Goal: Information Seeking & Learning: Learn about a topic

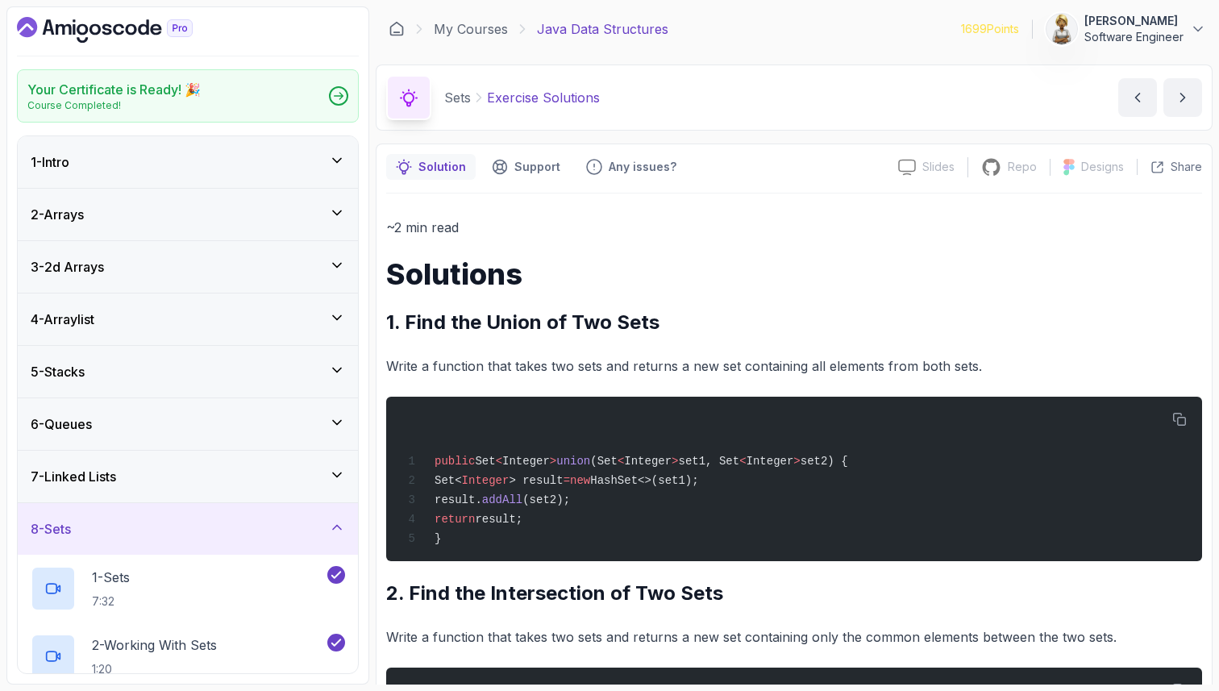
scroll to position [628, 0]
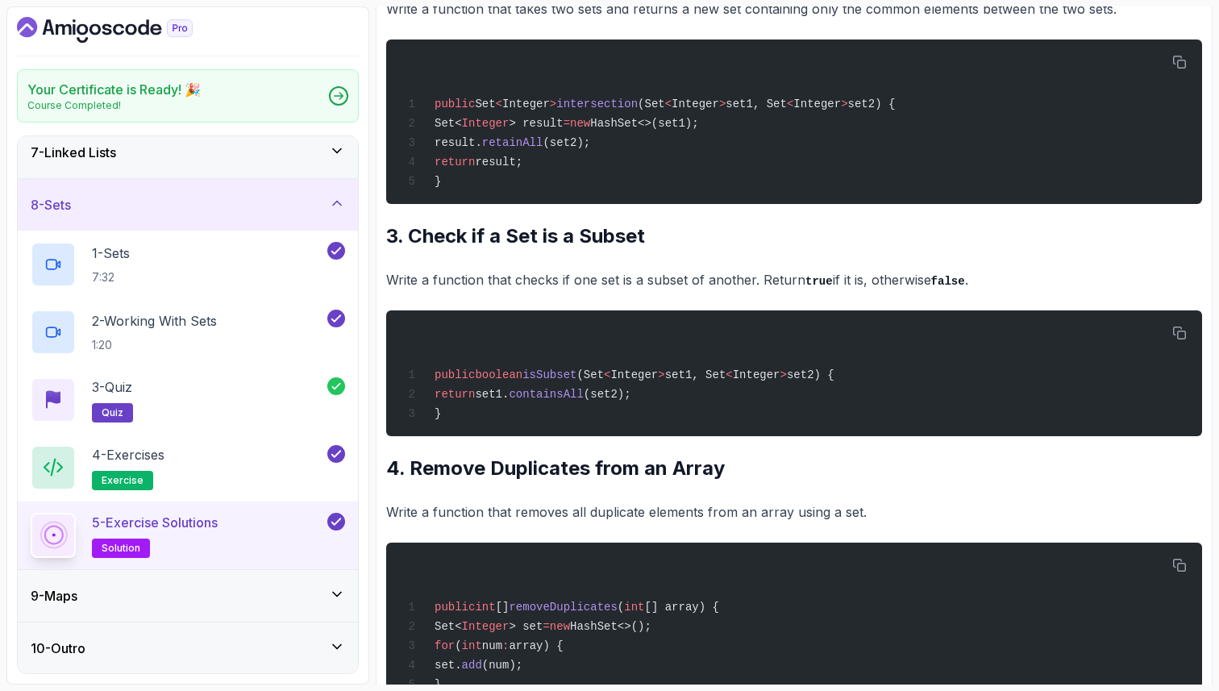
click at [563, 264] on div "~2 min read Solutions 1. Find the Union of Two Sets Write a function that takes…" at bounding box center [794, 302] width 816 height 1429
drag, startPoint x: 736, startPoint y: 484, endPoint x: 414, endPoint y: 483, distance: 321.8
click at [414, 482] on h2 "4. Remove Duplicates from an Array" at bounding box center [794, 469] width 816 height 26
copy h2 "Remove Duplicates from an Array"
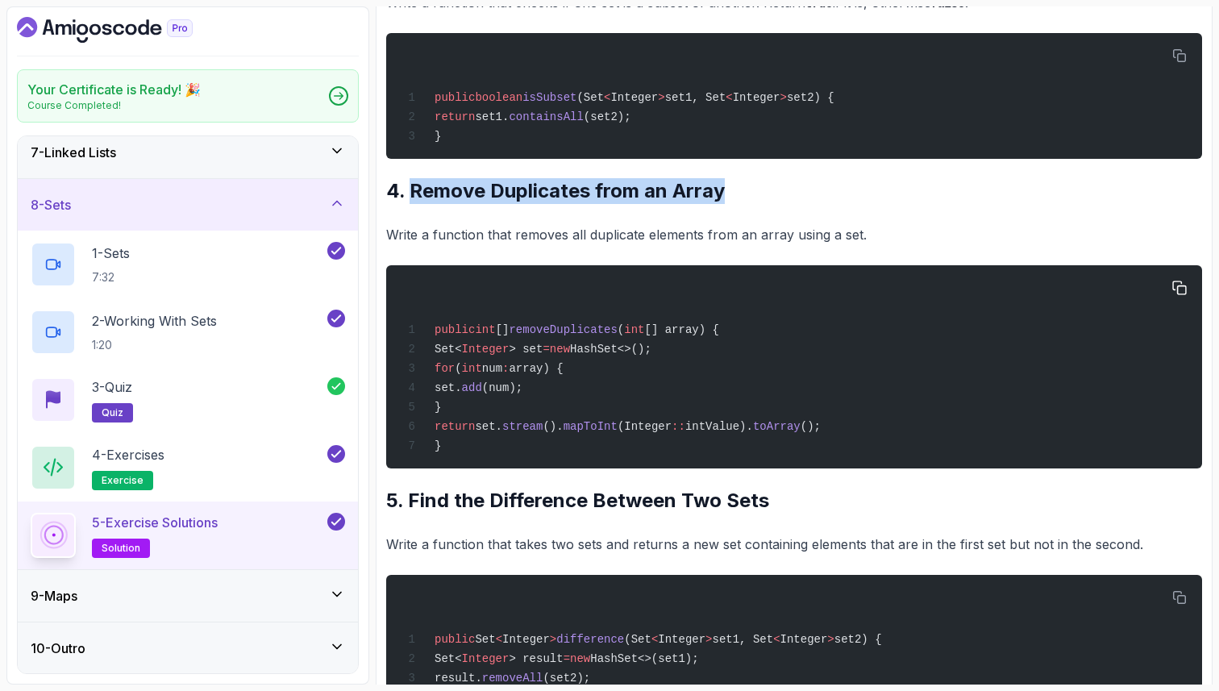
scroll to position [919, 0]
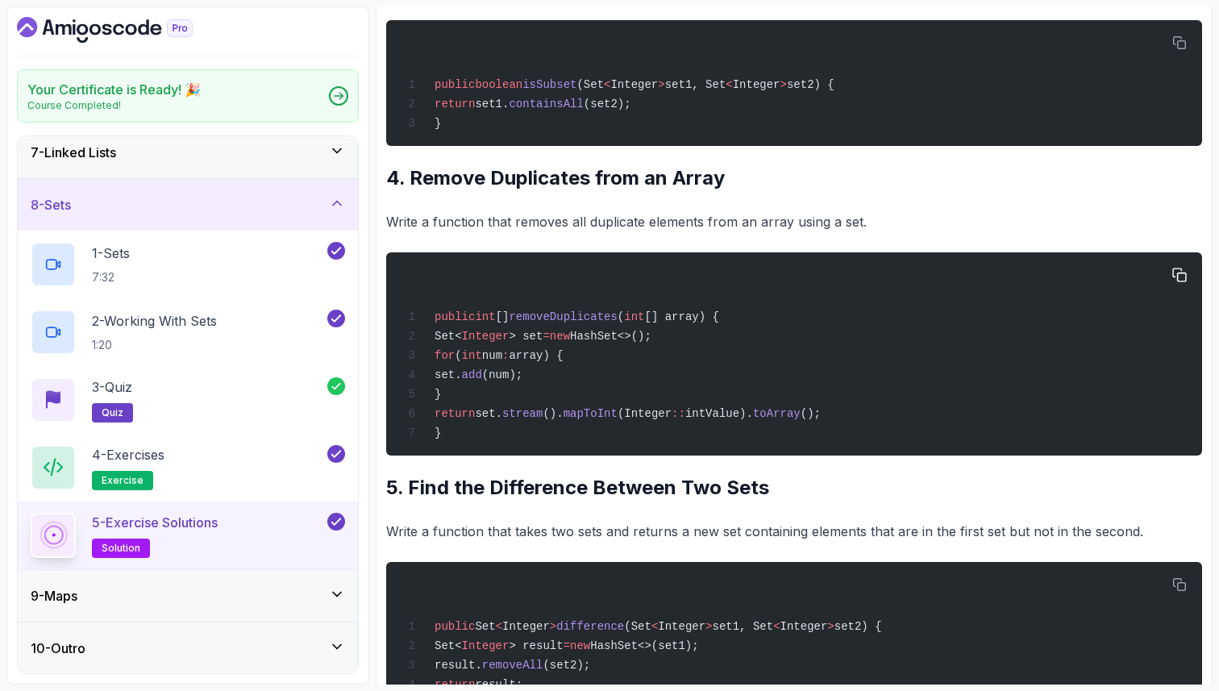
click at [489, 413] on div "public int [] removeDuplicates ( int [] array) { Set< Integer > set = new HashS…" at bounding box center [794, 354] width 790 height 184
click at [607, 525] on div "~2 min read Solutions 1. Find the Union of Two Sets Write a function that takes…" at bounding box center [794, 12] width 816 height 1429
drag, startPoint x: 769, startPoint y: 505, endPoint x: 490, endPoint y: 508, distance: 279.1
click at [489, 501] on h2 "5. Find the Difference Between Two Sets" at bounding box center [794, 488] width 816 height 26
copy h2 "Difference Between Two Sets"
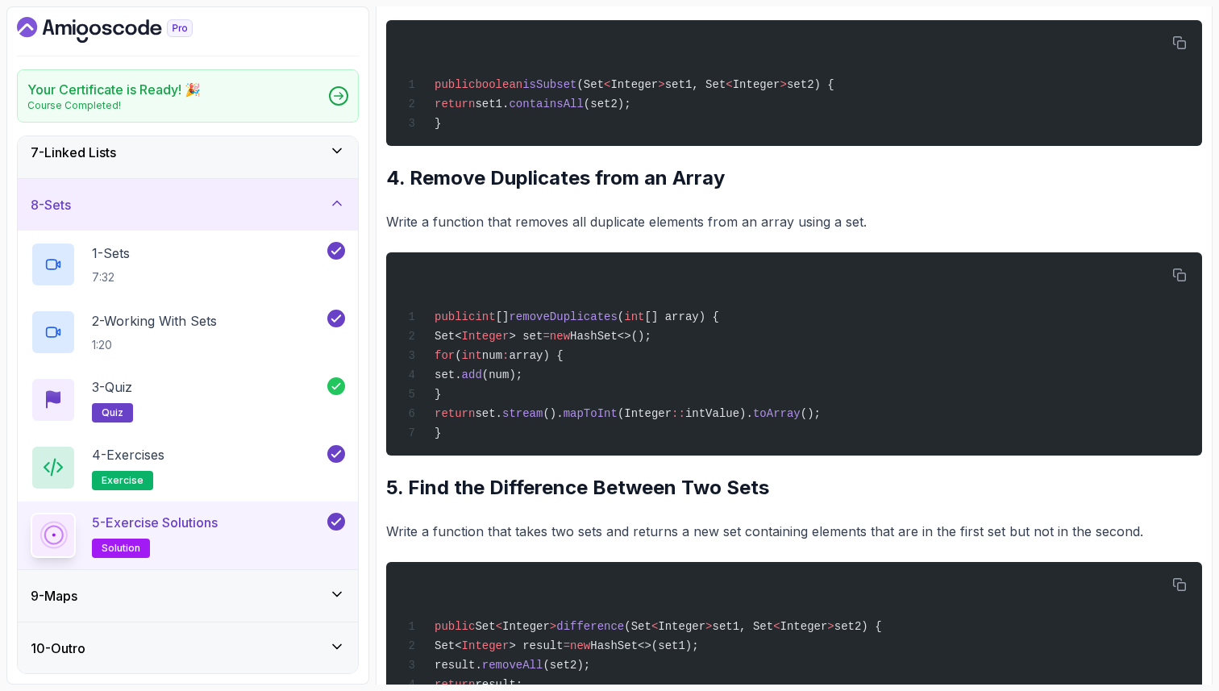
click at [578, 535] on div "~2 min read Solutions 1. Find the Union of Two Sets Write a function that takes…" at bounding box center [794, 12] width 816 height 1429
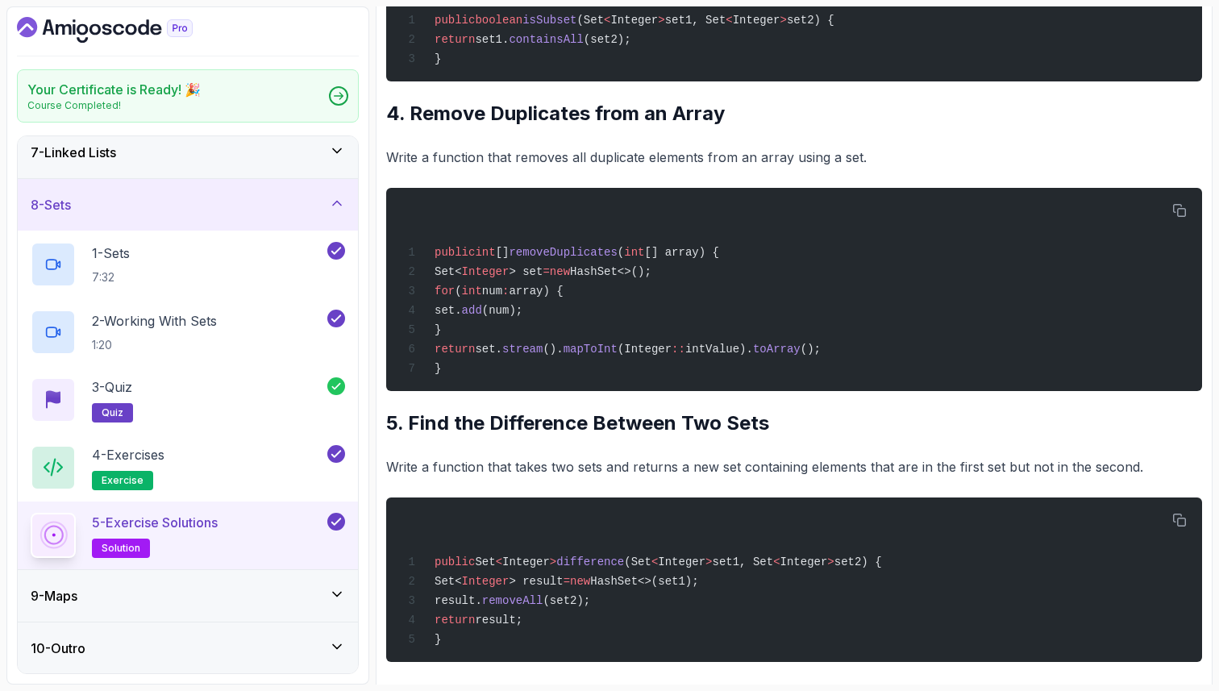
scroll to position [1014, 0]
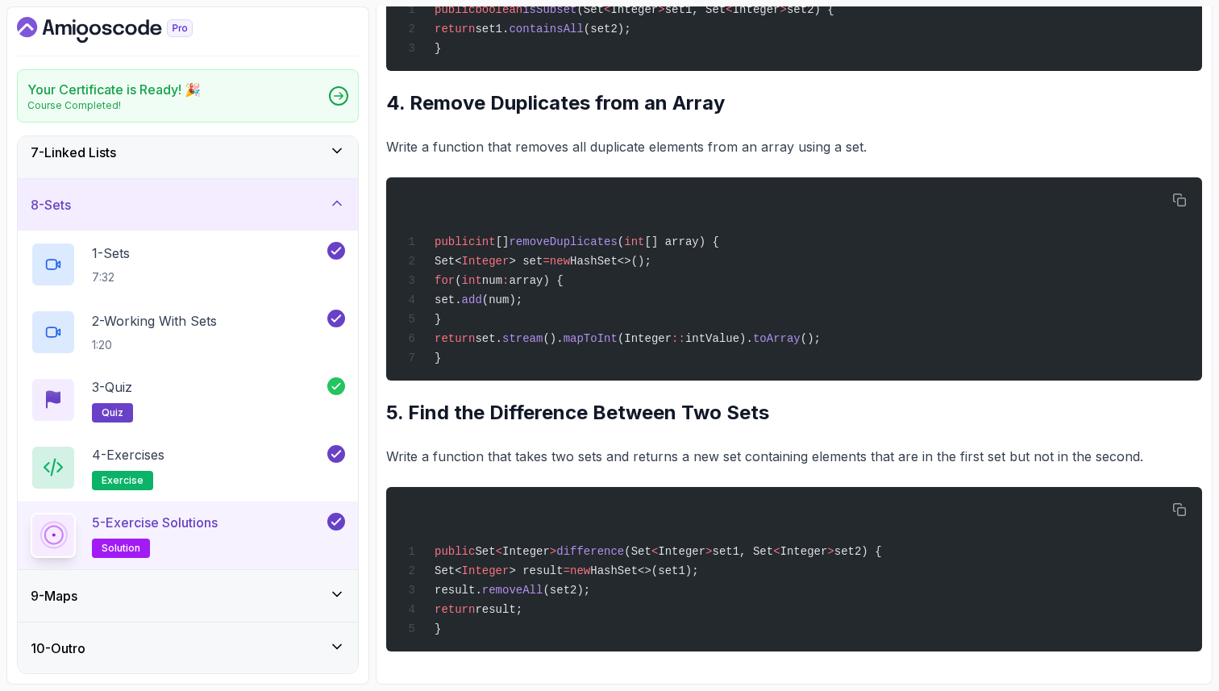
click at [340, 193] on div "8 - Sets" at bounding box center [188, 205] width 340 height 52
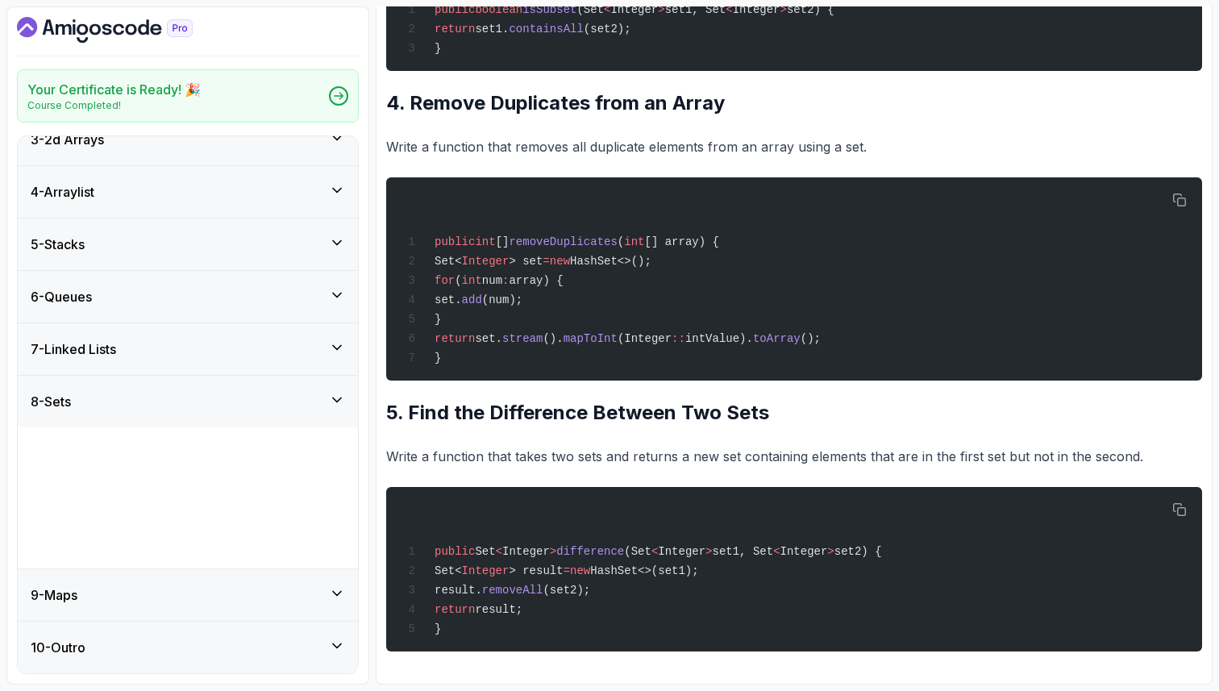
scroll to position [0, 0]
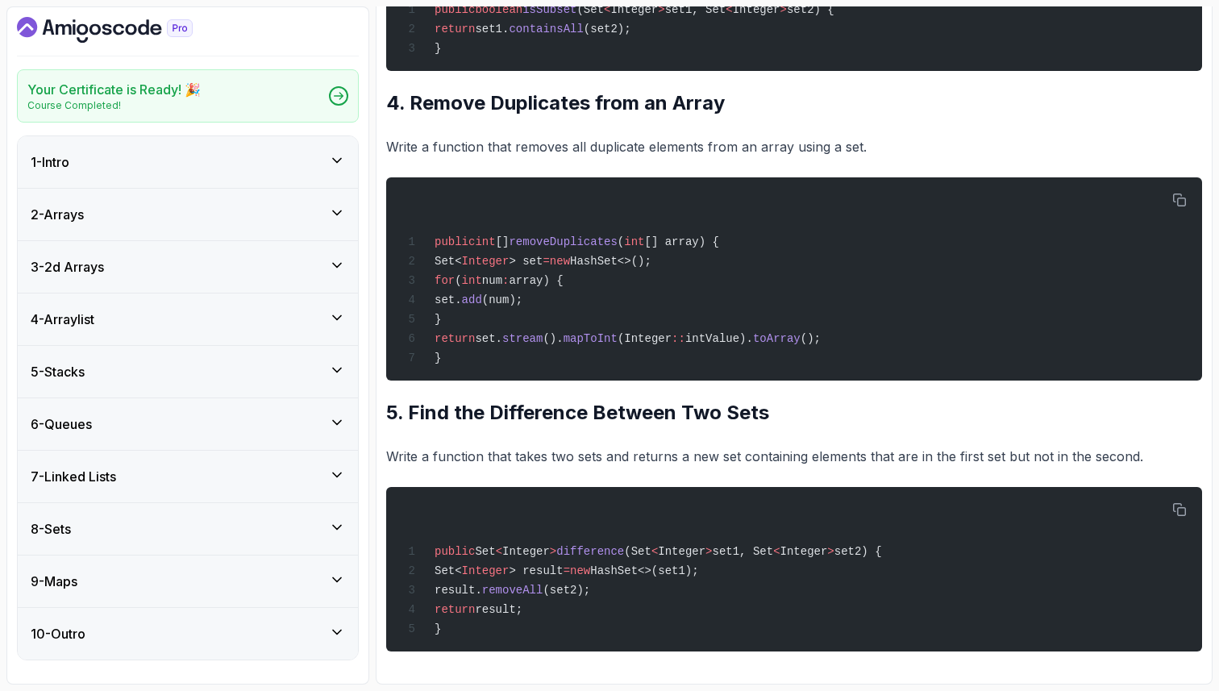
click at [347, 578] on div "9 - Maps" at bounding box center [188, 582] width 340 height 52
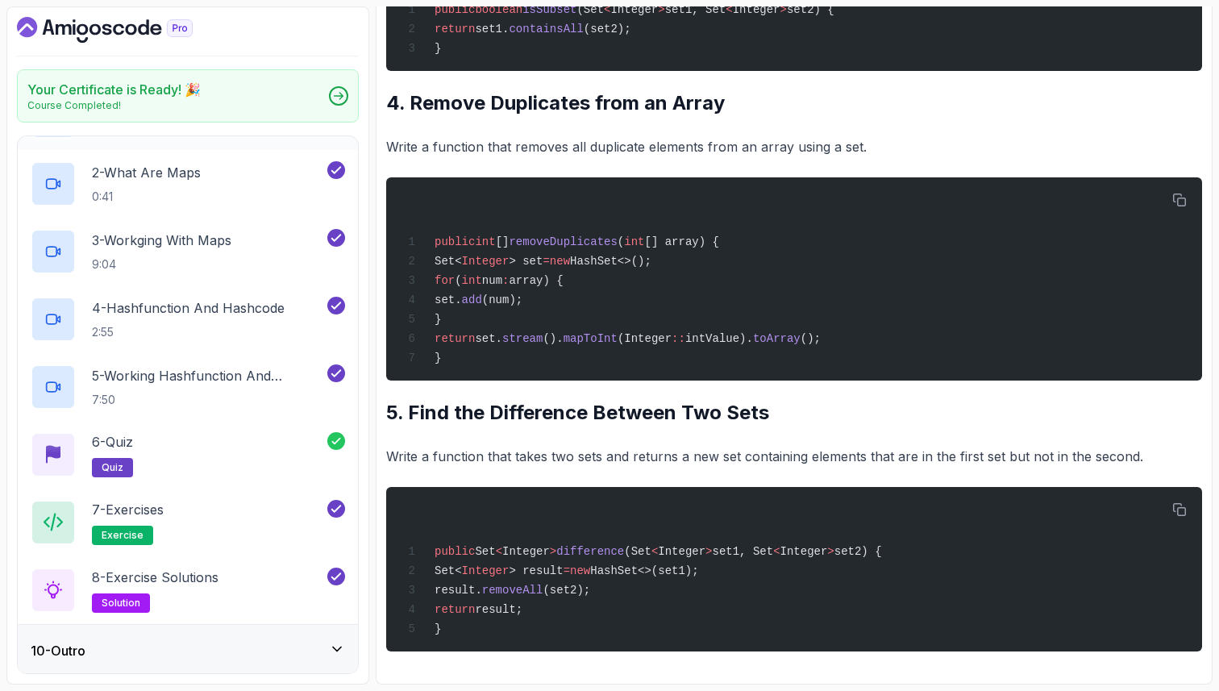
scroll to position [527, 0]
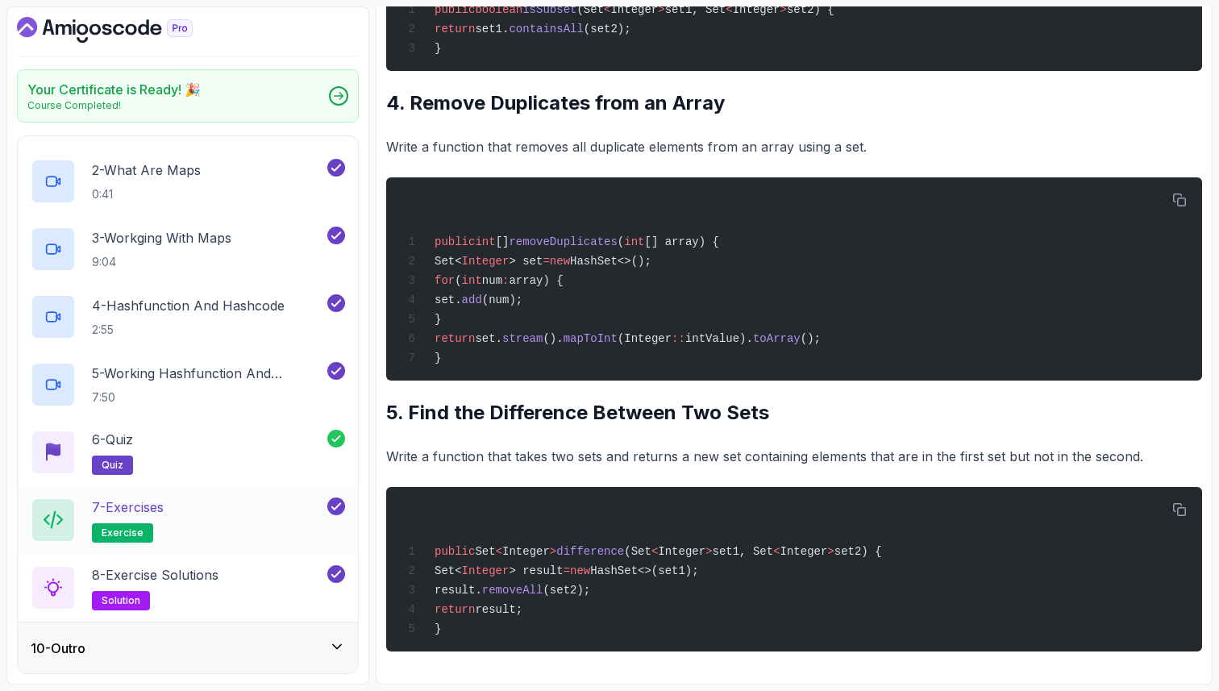
click at [284, 516] on div "7 - Exercises exercise" at bounding box center [178, 520] width 294 height 45
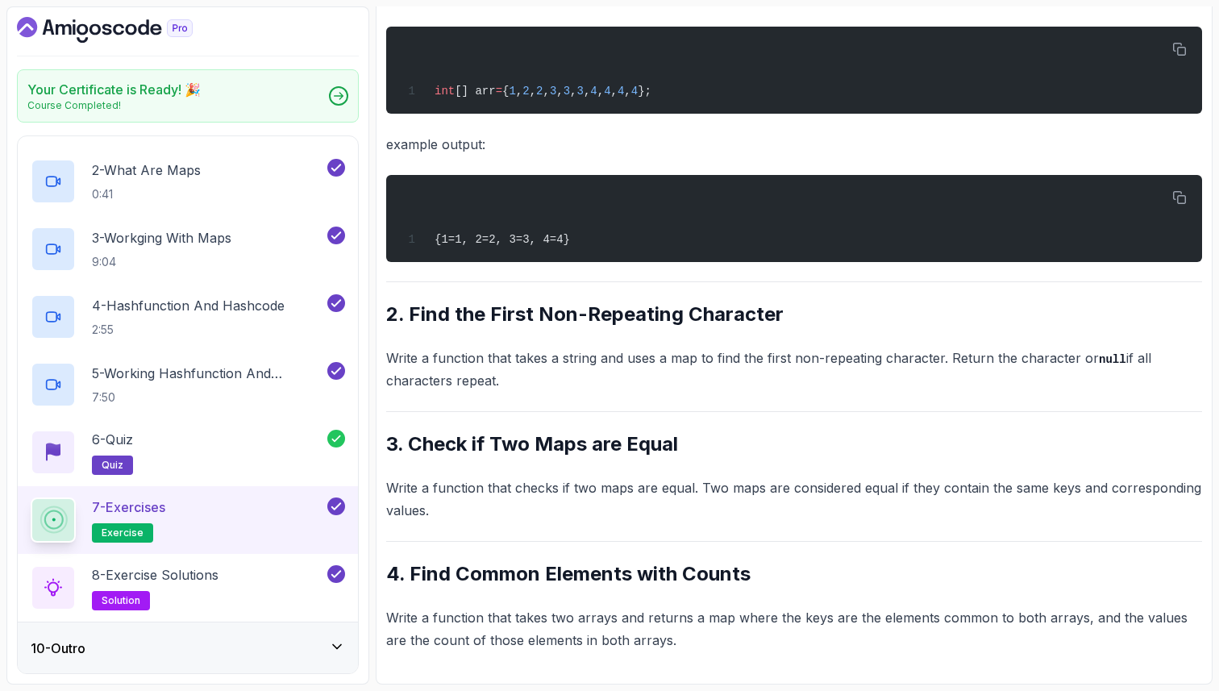
scroll to position [436, 0]
click at [792, 153] on p "example output:" at bounding box center [794, 144] width 816 height 23
click at [802, 131] on div "~1 min read Questions 1. Count the Frequency of Elements Write a function that …" at bounding box center [794, 216] width 816 height 870
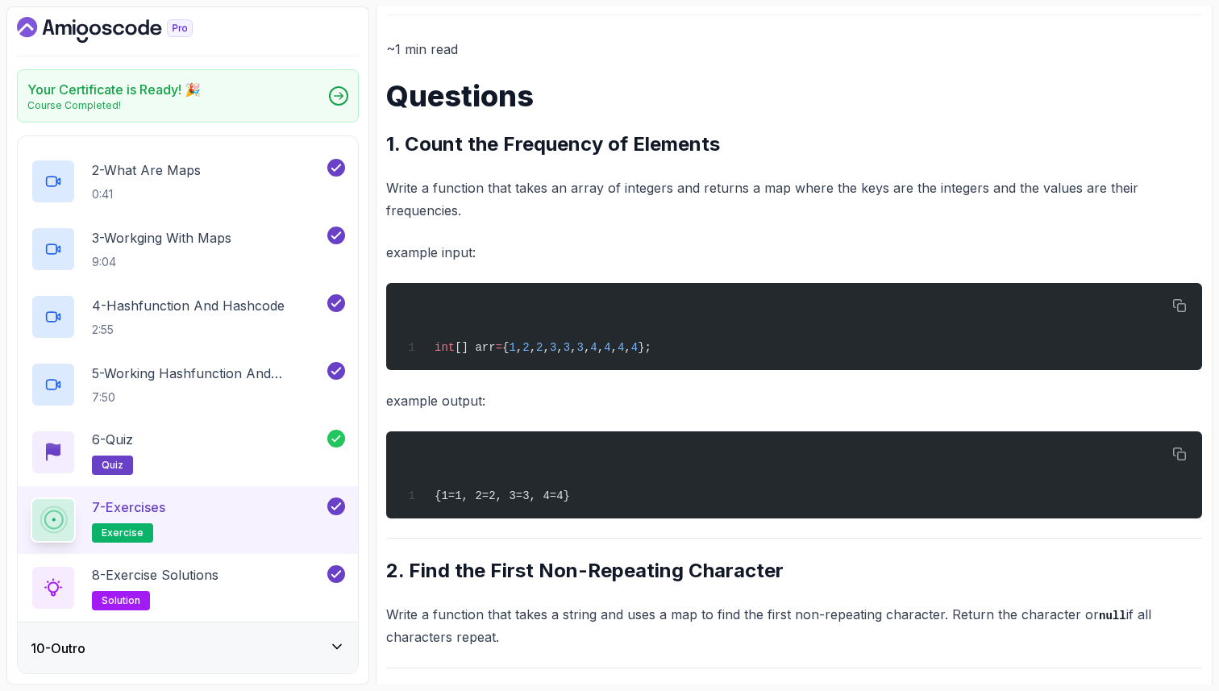
scroll to position [146, 0]
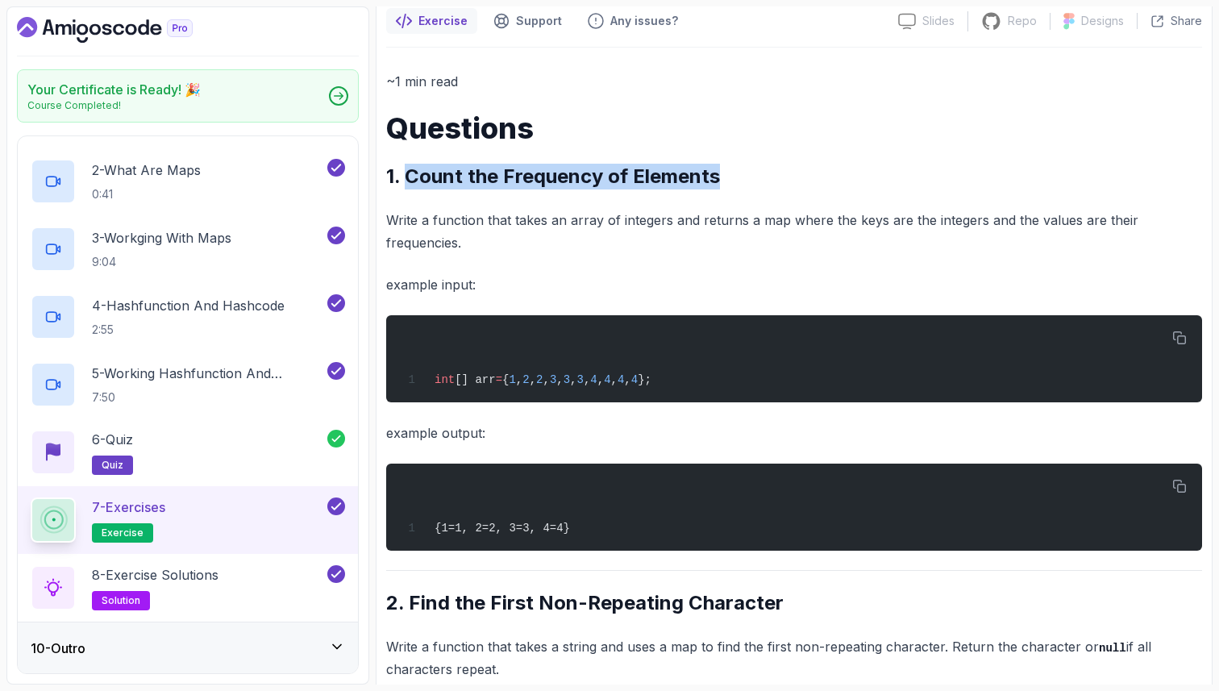
drag, startPoint x: 718, startPoint y: 179, endPoint x: 406, endPoint y: 186, distance: 312.2
click at [407, 188] on h2 "1. Count the Frequency of Elements" at bounding box center [794, 177] width 816 height 26
copy h2 "Count the Frequency of Elements"
click at [219, 566] on p "8 - Exercise Solutions" at bounding box center [155, 574] width 127 height 19
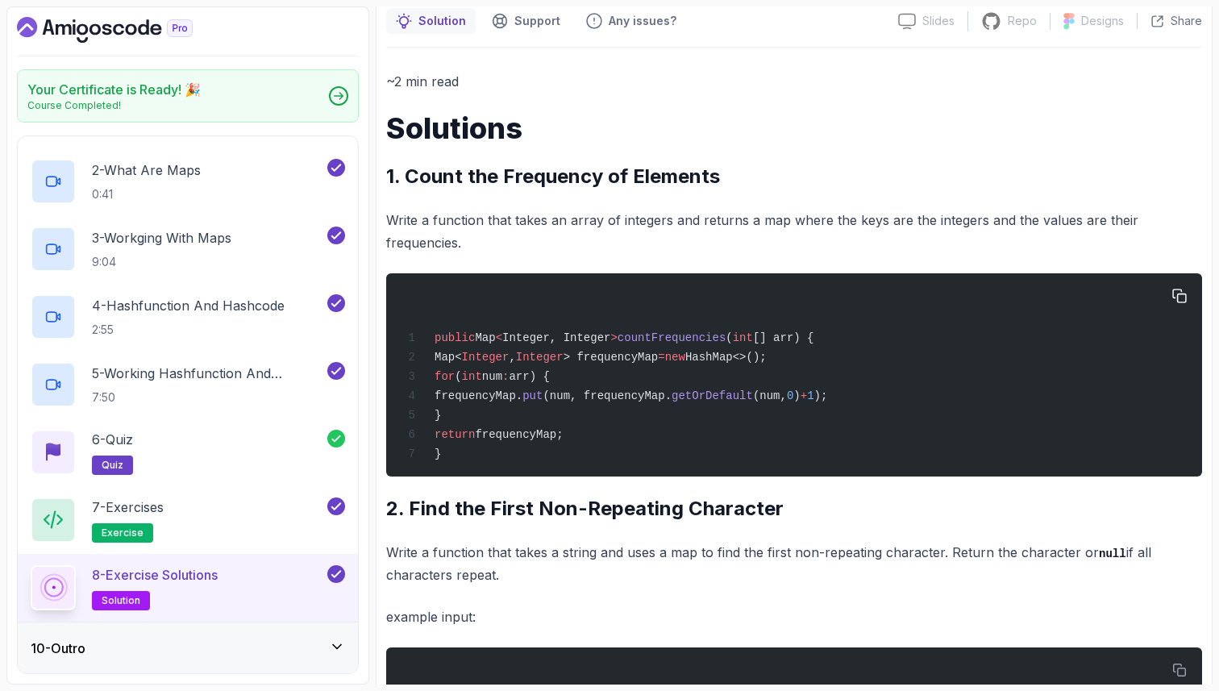
click at [510, 360] on span "Integer" at bounding box center [486, 357] width 48 height 13
click at [502, 381] on span "num" at bounding box center [492, 376] width 20 height 13
click at [516, 397] on span "frequencyMap." at bounding box center [479, 396] width 88 height 13
click at [663, 368] on div "public Map < Integer, Integer > countFrequencies ( int [] arr) { Map< Integer ,…" at bounding box center [794, 375] width 790 height 184
click at [142, 516] on h2 "7 - Exercises exercise" at bounding box center [128, 520] width 72 height 45
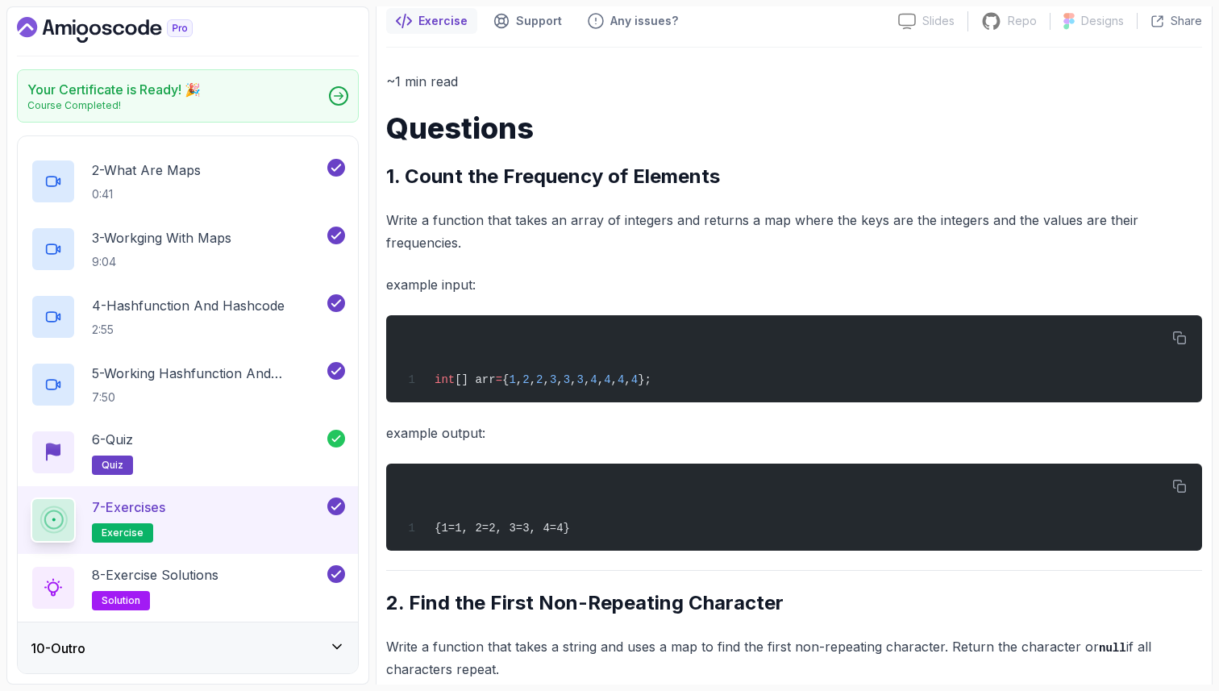
click at [550, 420] on div "~1 min read Questions 1. Count the Frequency of Elements Write a function that …" at bounding box center [794, 505] width 816 height 870
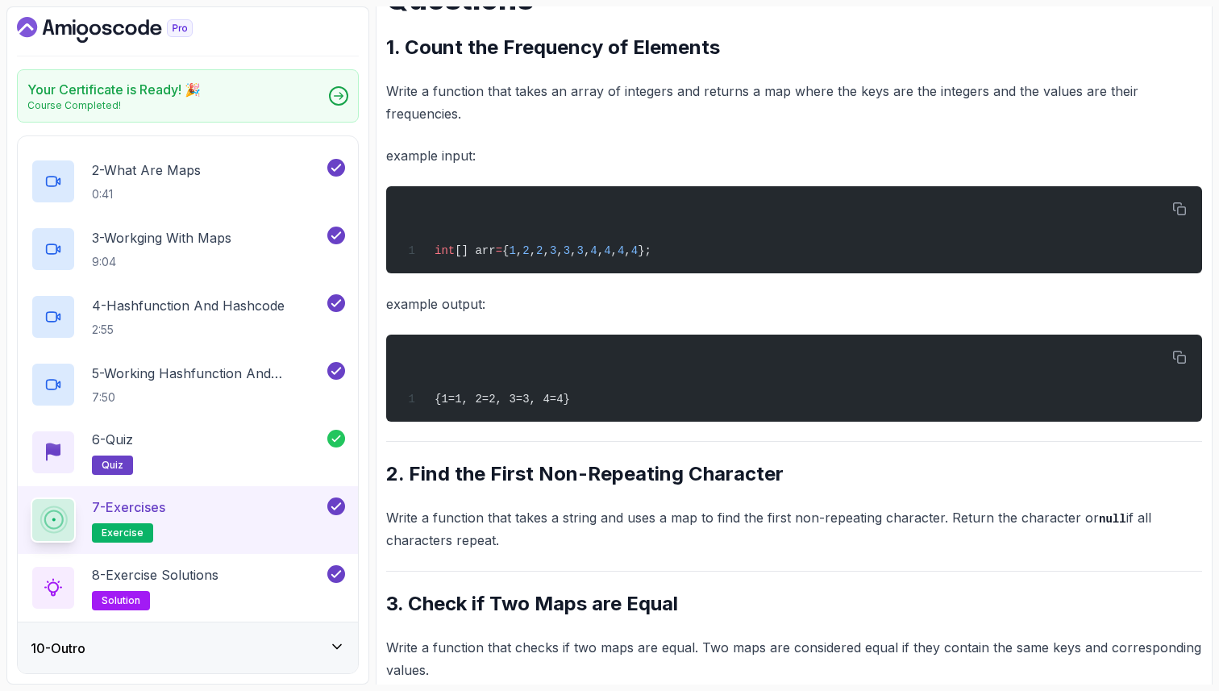
scroll to position [307, 0]
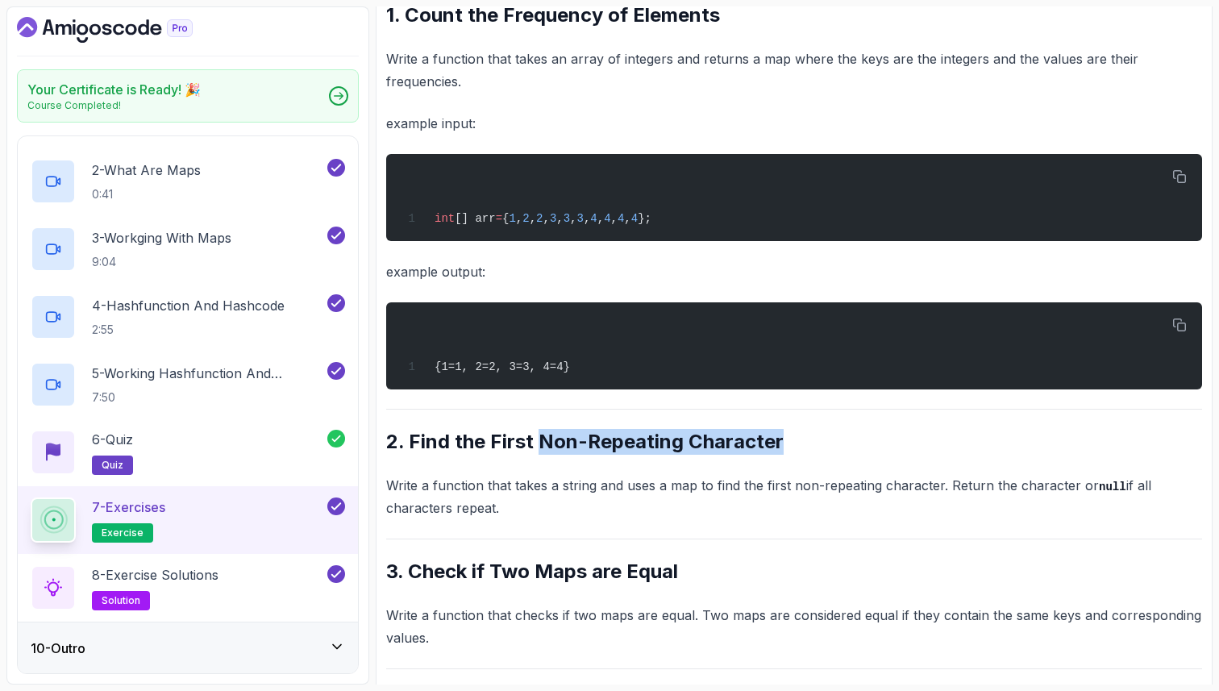
drag, startPoint x: 783, startPoint y: 450, endPoint x: 536, endPoint y: 448, distance: 247.6
click at [536, 448] on h2 "2. Find the First Non-Repeating Character" at bounding box center [794, 442] width 816 height 26
copy h2 "Non-Repeating Character"
click at [228, 588] on div "8 - Exercise Solutions solution" at bounding box center [178, 587] width 294 height 45
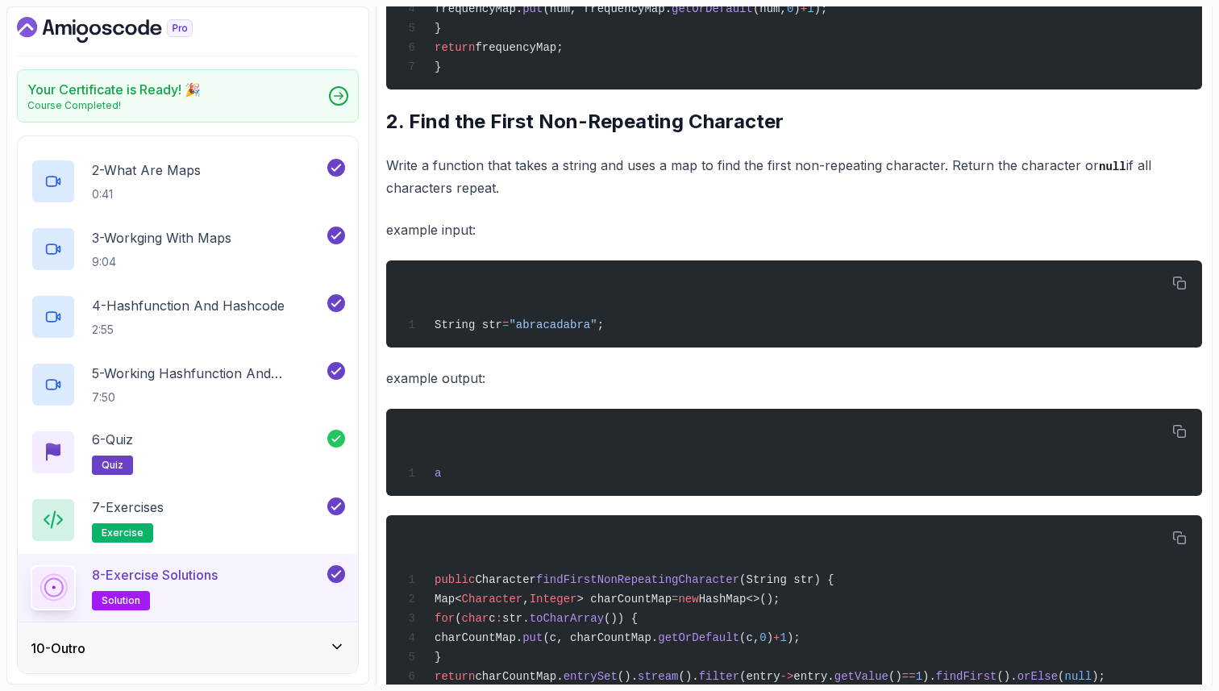
scroll to position [565, 0]
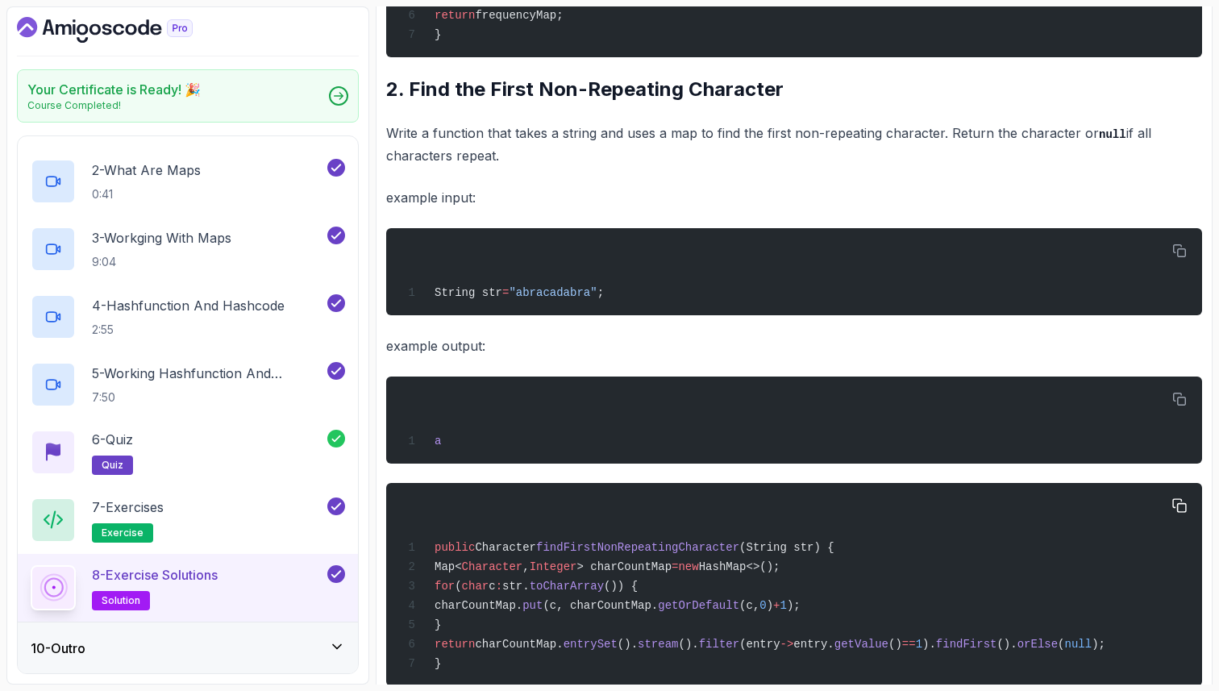
click at [523, 573] on span "Character" at bounding box center [492, 567] width 61 height 13
click at [502, 593] on span ":" at bounding box center [499, 586] width 6 height 13
click at [604, 593] on span "toCharArray" at bounding box center [567, 586] width 74 height 13
click at [543, 612] on span "put" at bounding box center [533, 605] width 20 height 13
click at [614, 612] on span "(c, charCountMap." at bounding box center [600, 605] width 115 height 13
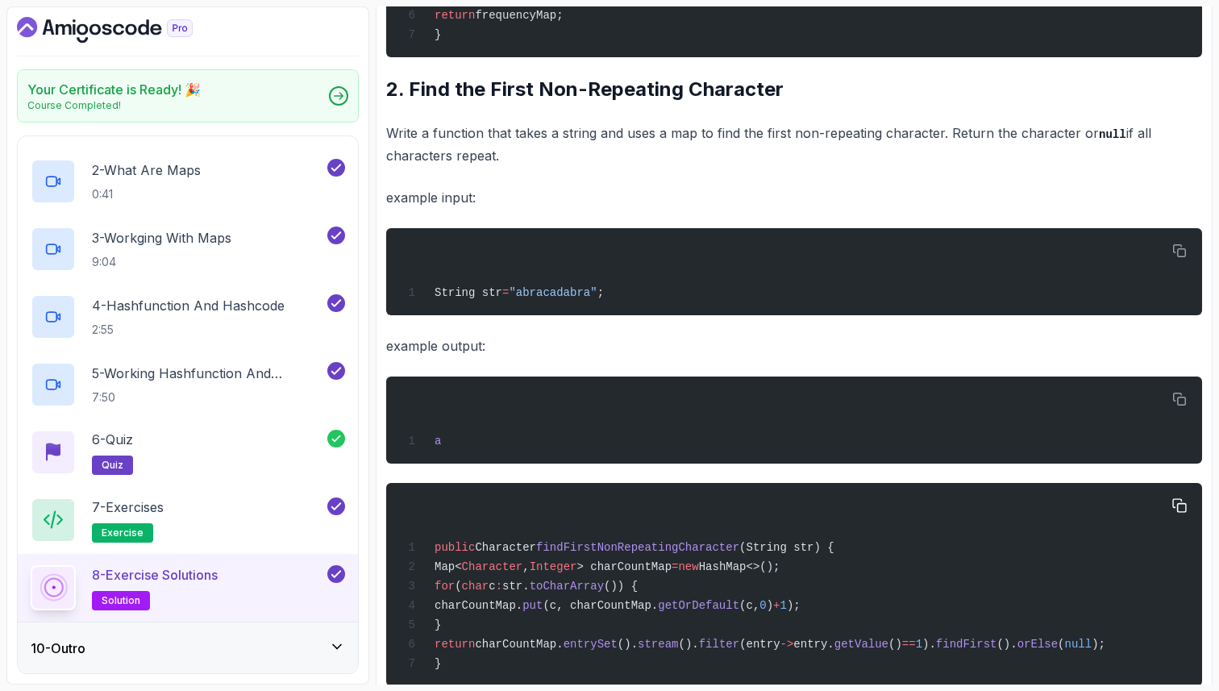
click at [658, 612] on span "(c, charCountMap." at bounding box center [600, 605] width 115 height 13
click at [736, 612] on span "getOrDefault" at bounding box center [698, 605] width 81 height 13
drag, startPoint x: 606, startPoint y: 301, endPoint x: 530, endPoint y: 299, distance: 75.8
click at [530, 299] on span ""abracadabra"" at bounding box center [553, 292] width 88 height 13
copy span "abracadabra"
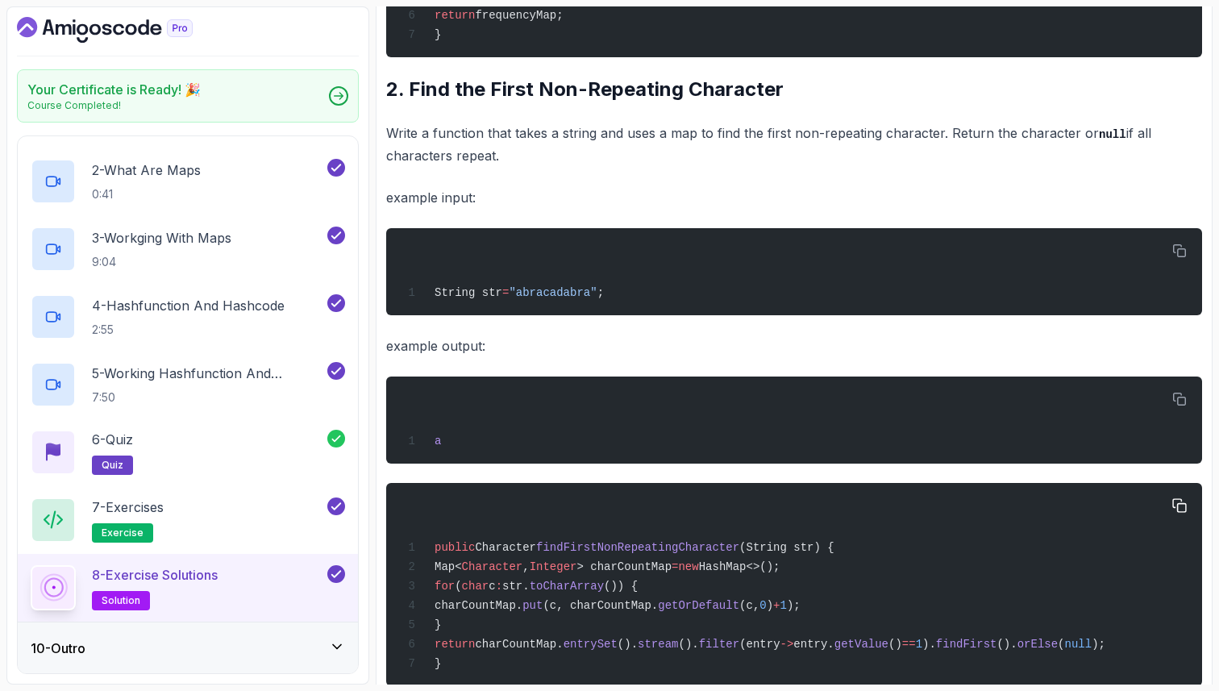
click at [960, 579] on div "public Character findFirstNonRepeatingCharacter (String str) { Map< Character ,…" at bounding box center [794, 585] width 790 height 184
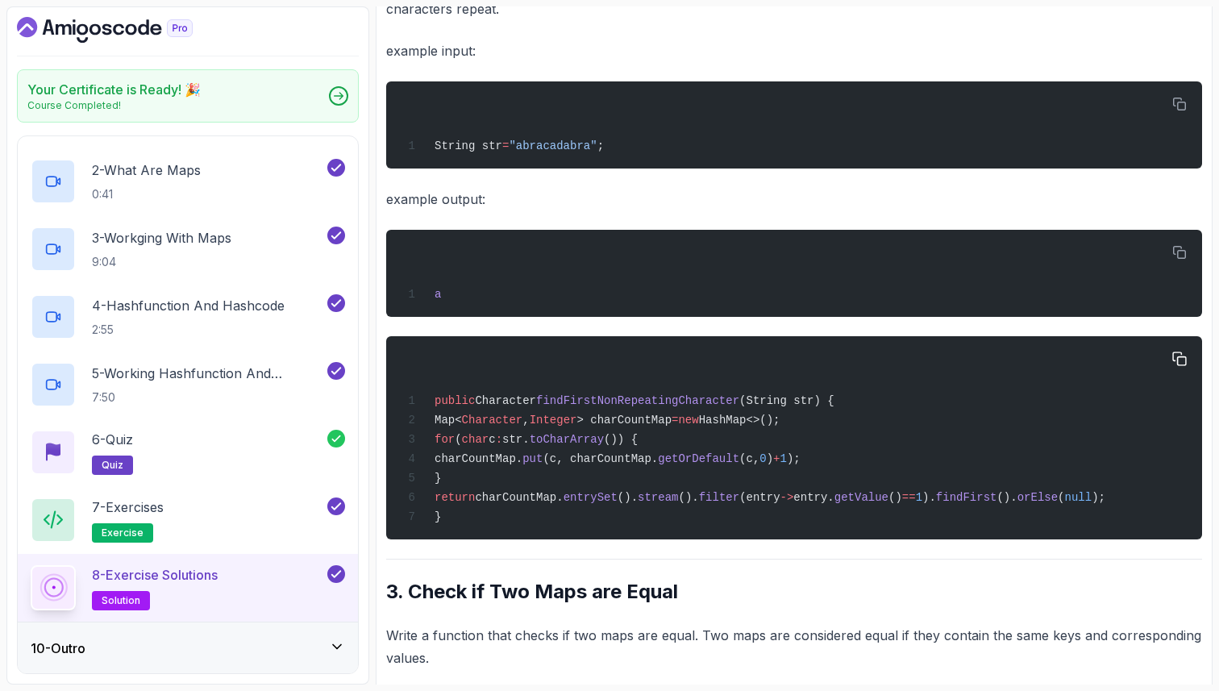
scroll to position [727, 0]
